Goal: Find specific page/section: Find specific page/section

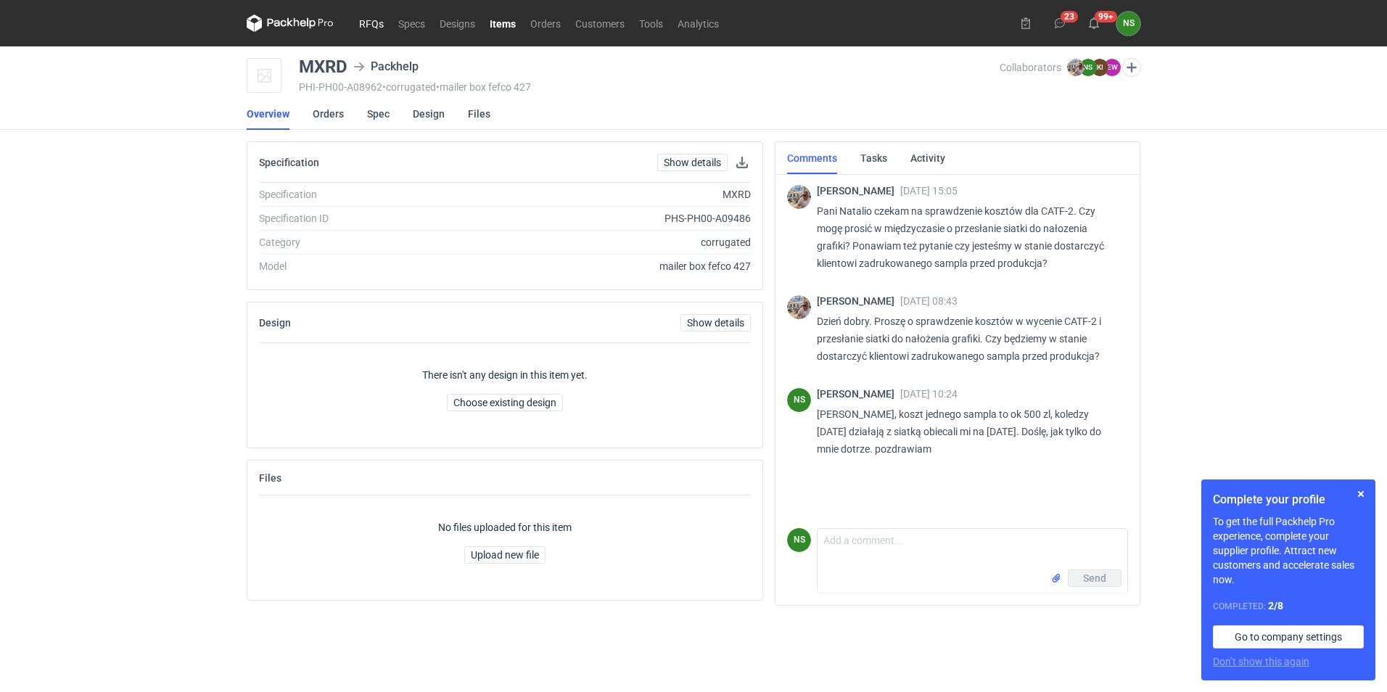
click at [370, 21] on link "RFQs" at bounding box center [371, 23] width 39 height 17
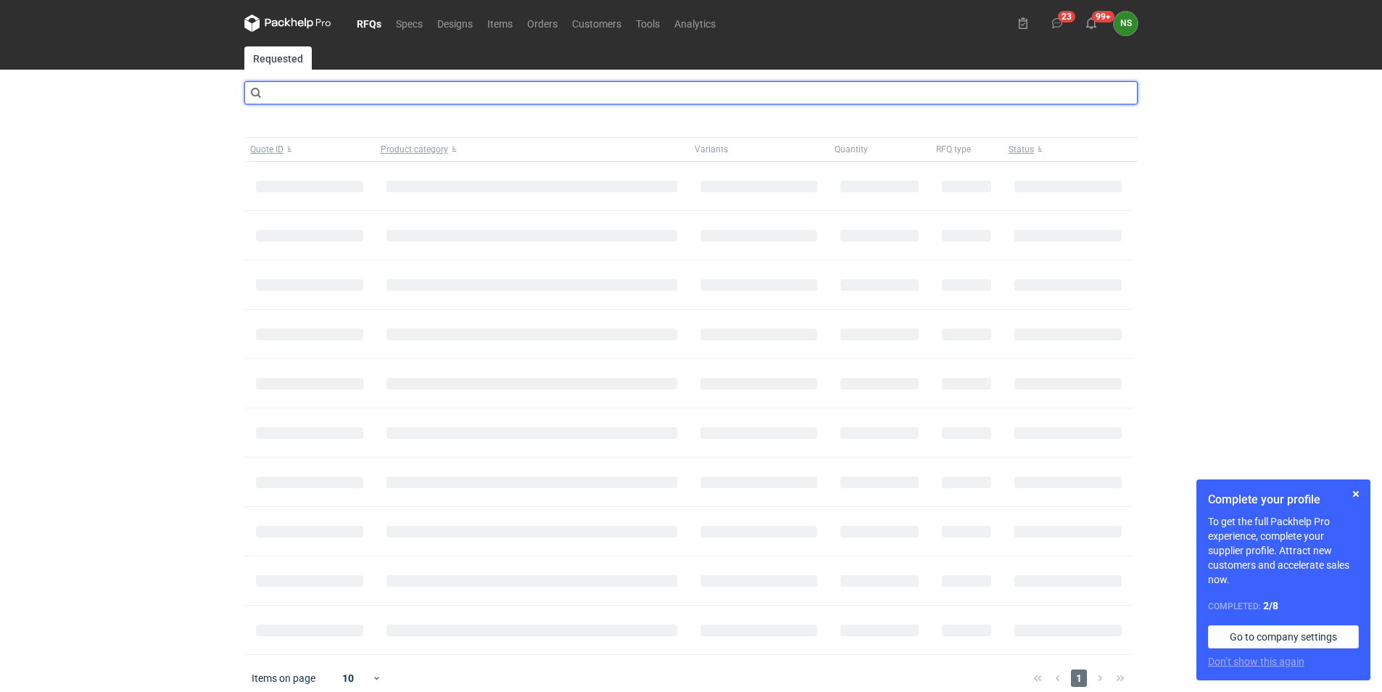
click at [381, 94] on input "text" at bounding box center [690, 92] width 893 height 23
type input "catf"
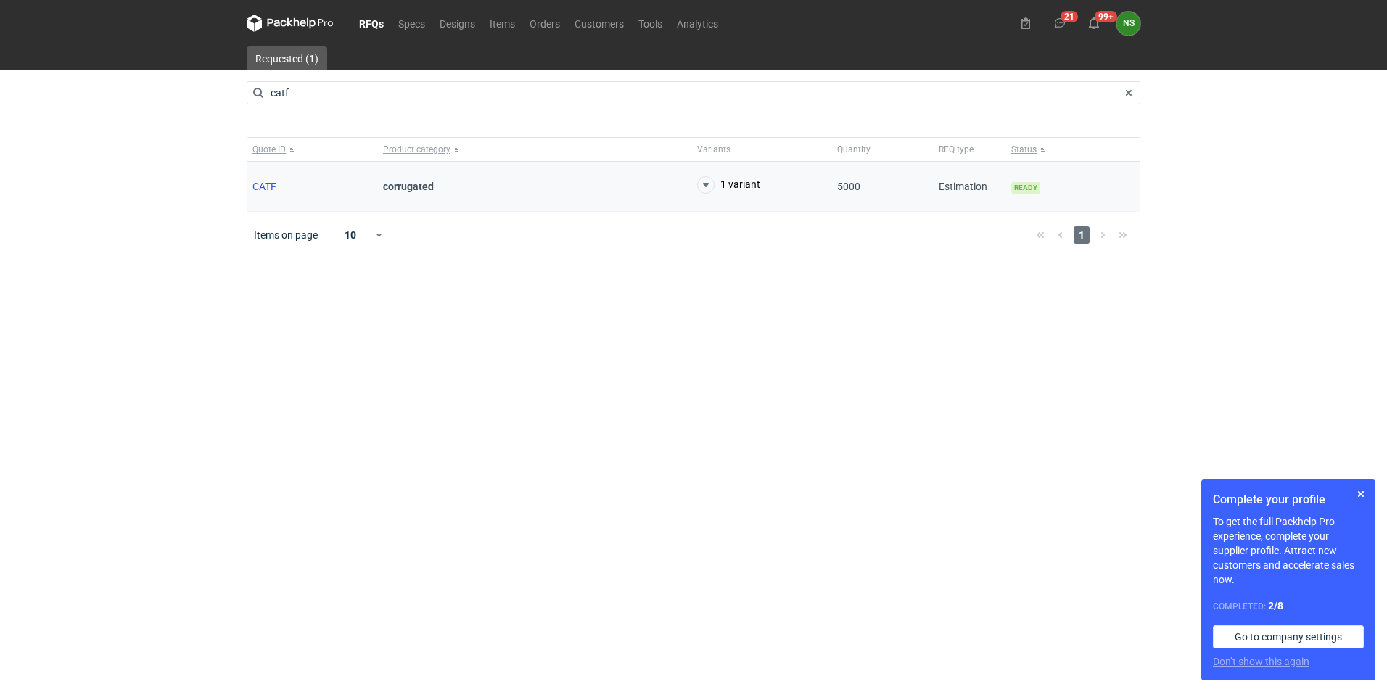
click at [269, 186] on span "CATF" at bounding box center [264, 187] width 24 height 12
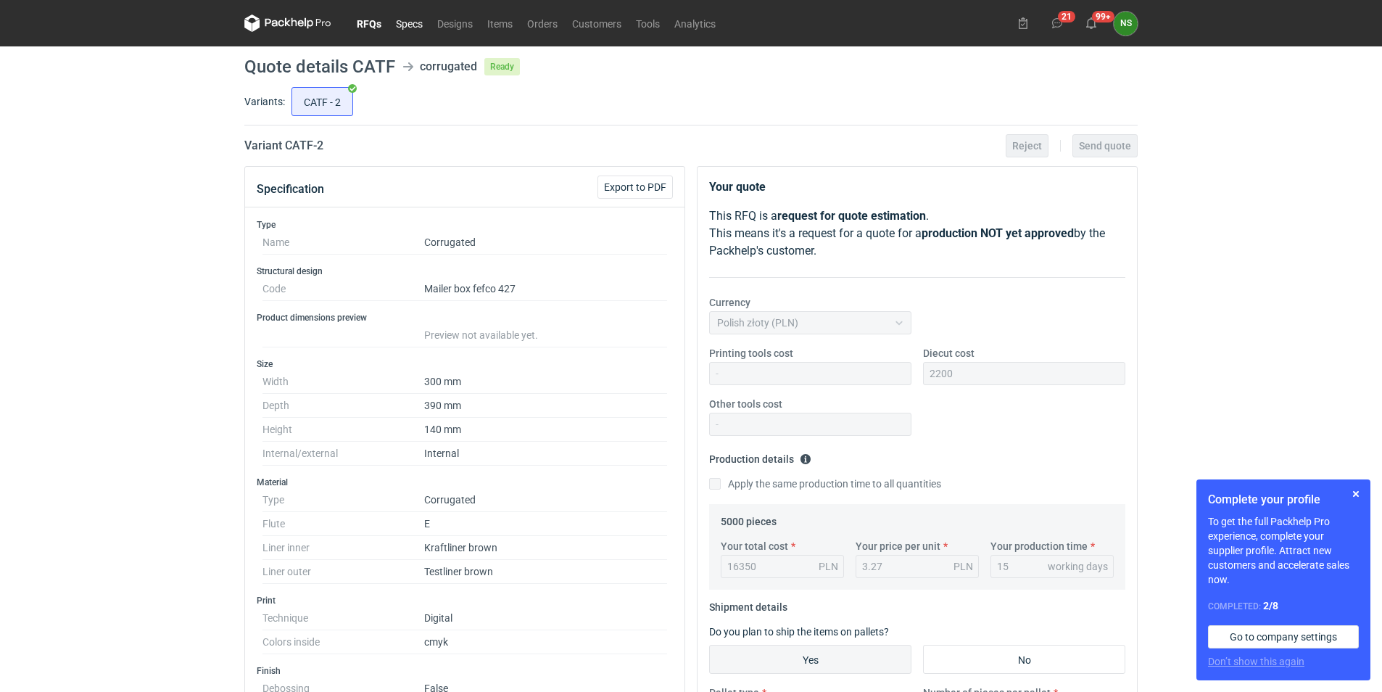
click at [409, 23] on link "Specs" at bounding box center [409, 23] width 41 height 17
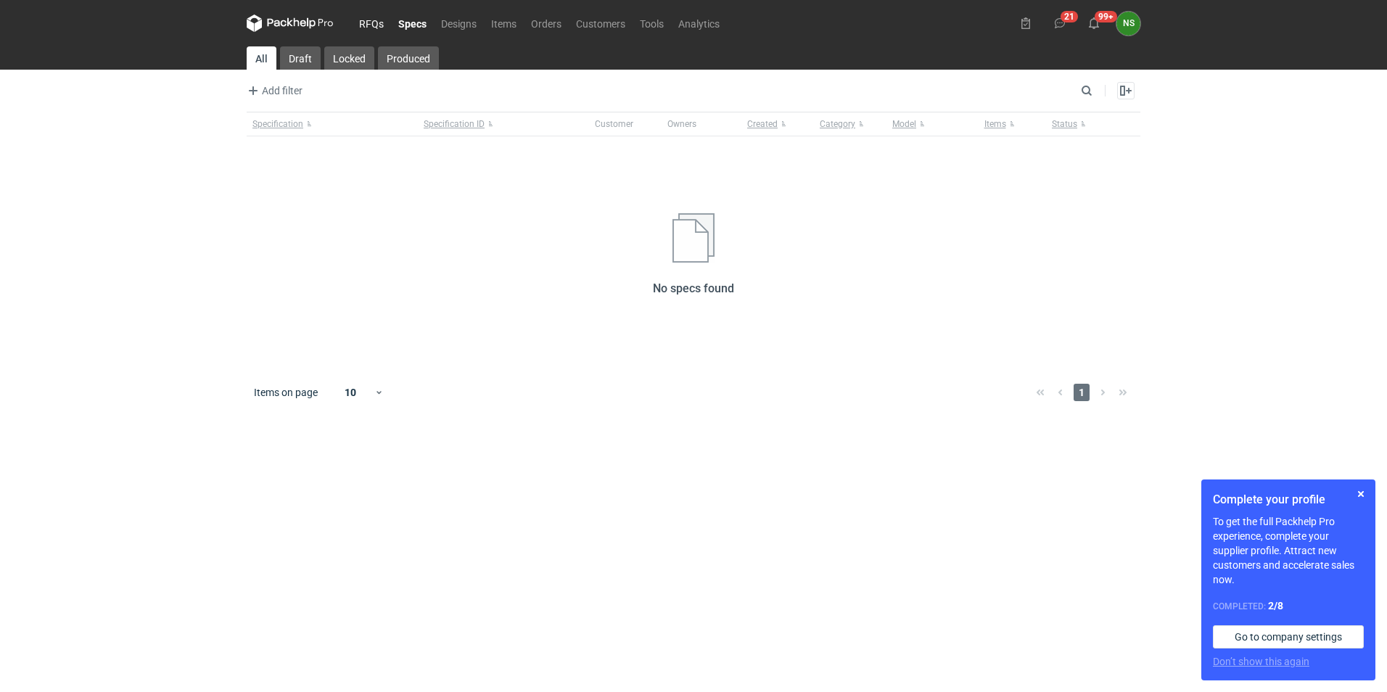
click at [370, 20] on link "RFQs" at bounding box center [371, 23] width 39 height 17
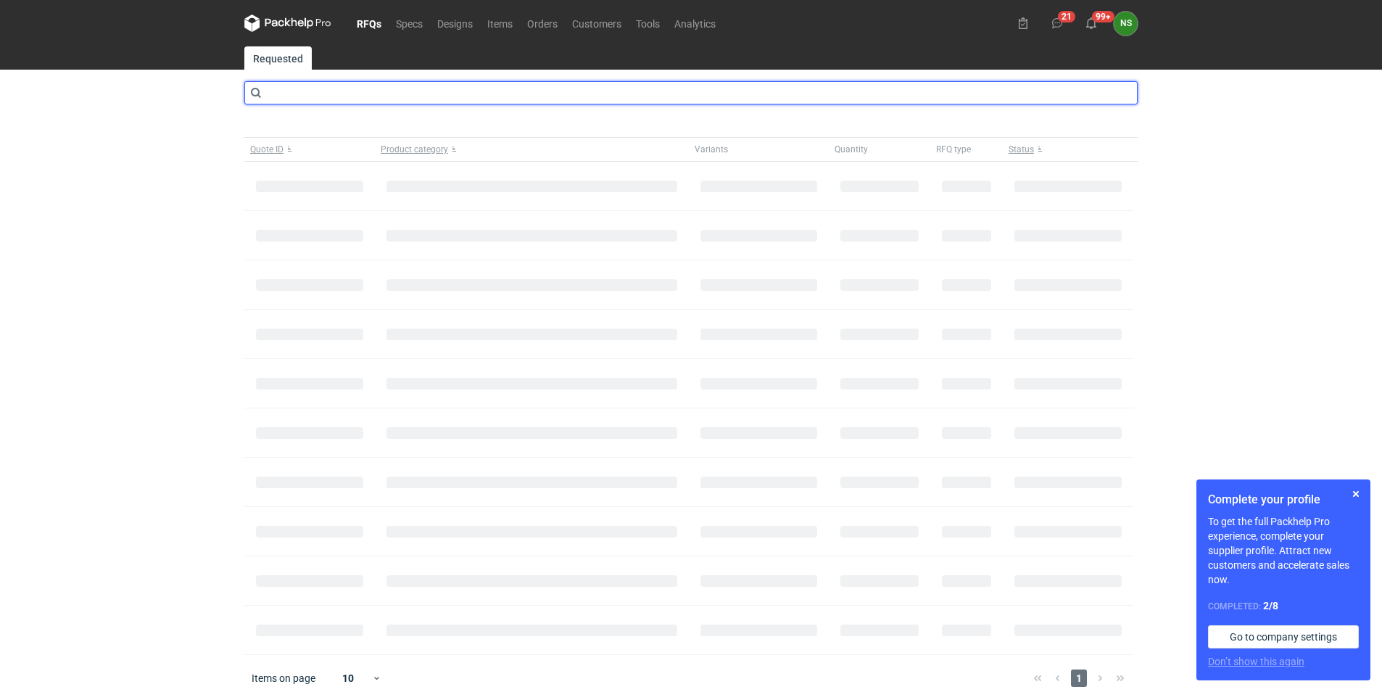
click at [292, 90] on input "text" at bounding box center [690, 92] width 893 height 23
type input "caft"
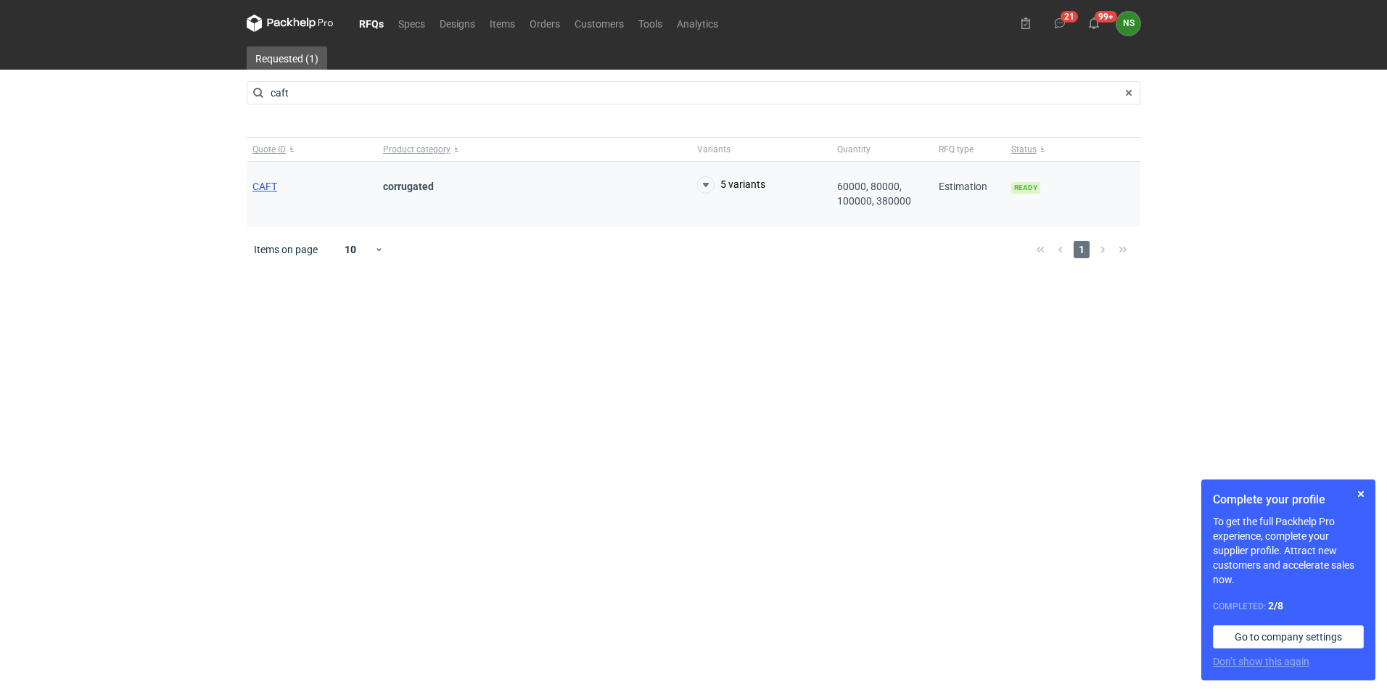
click at [268, 181] on span "CAFT" at bounding box center [264, 187] width 25 height 12
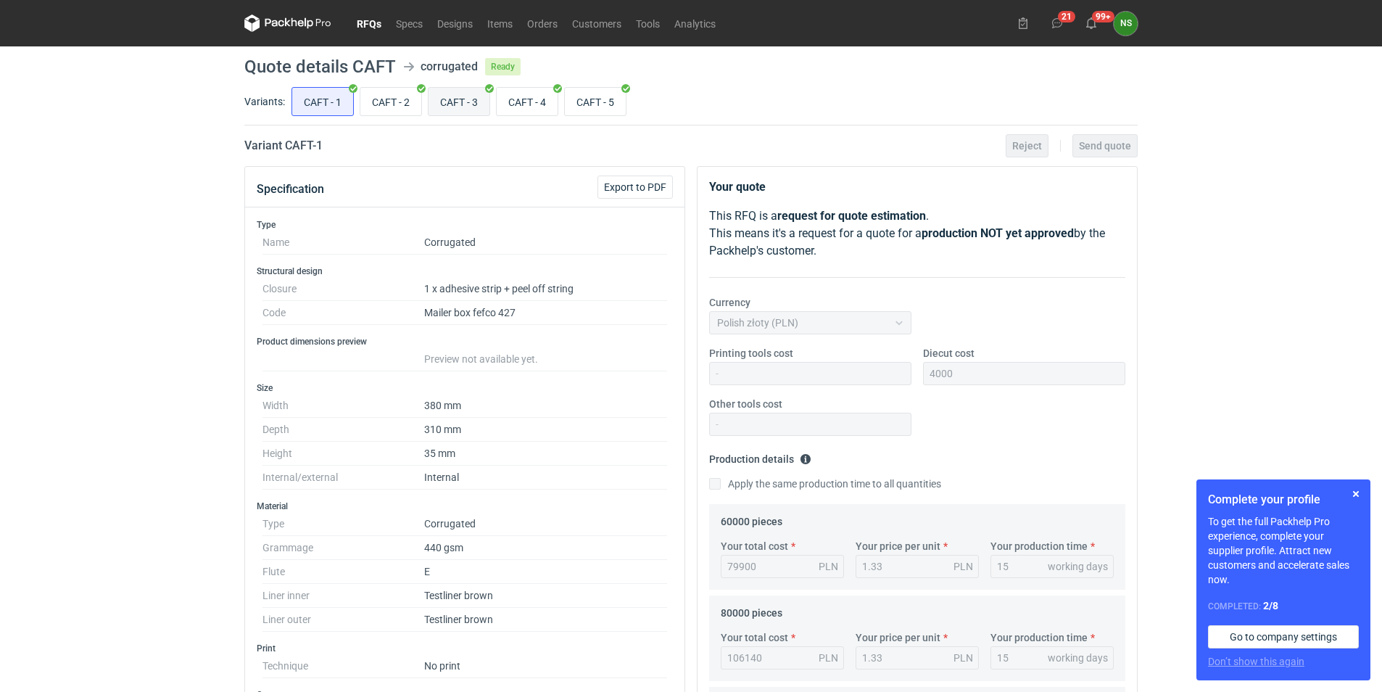
click at [461, 97] on input "CAFT - 3" at bounding box center [459, 102] width 61 height 28
radio input "true"
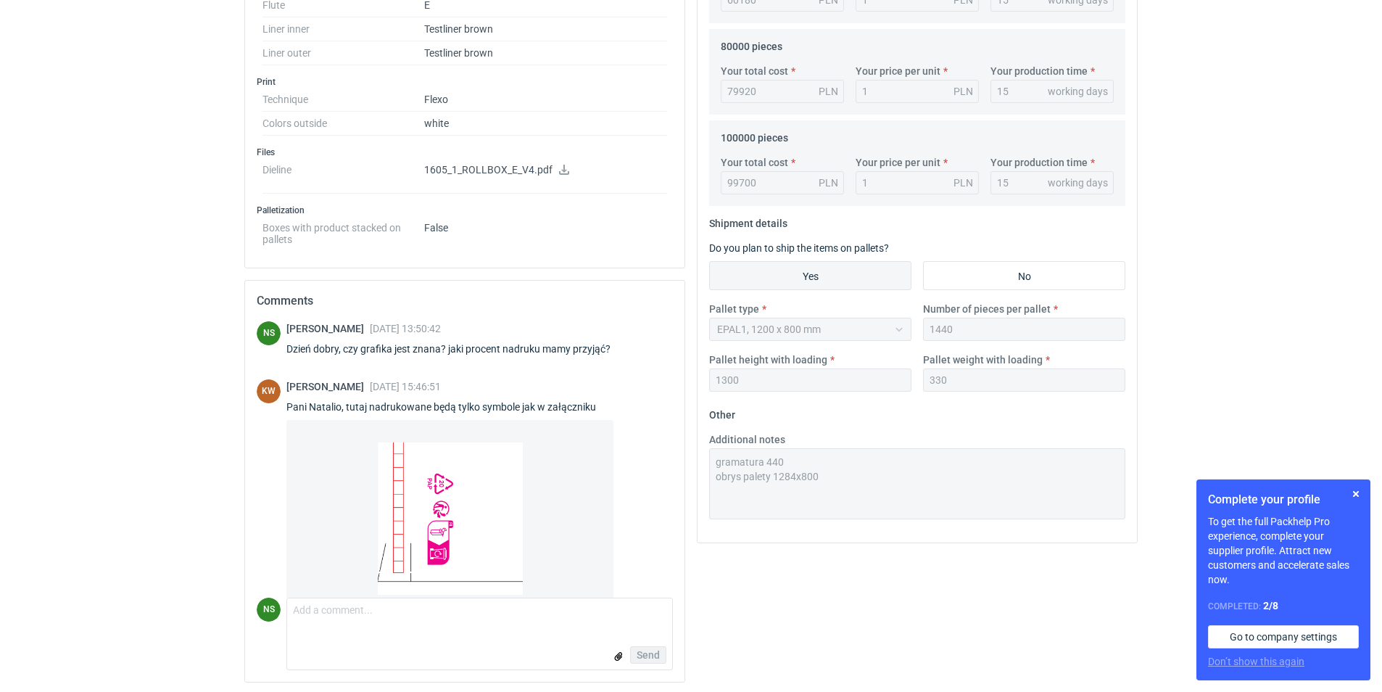
scroll to position [569, 0]
click at [565, 166] on icon at bounding box center [564, 167] width 12 height 10
